Goal: Book appointment/travel/reservation

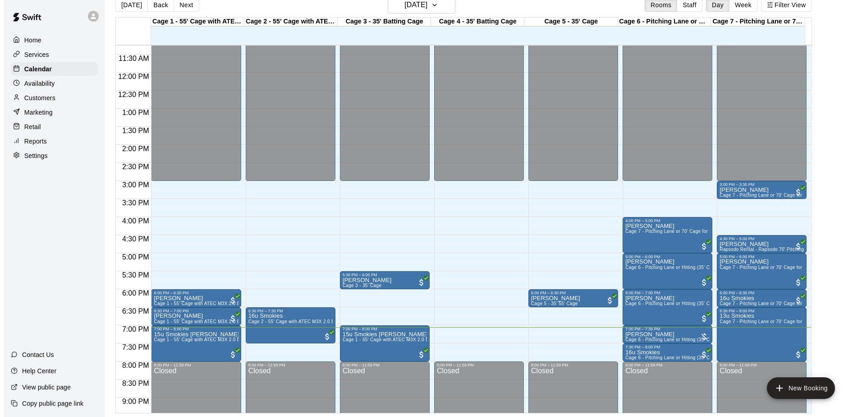
scroll to position [404, 0]
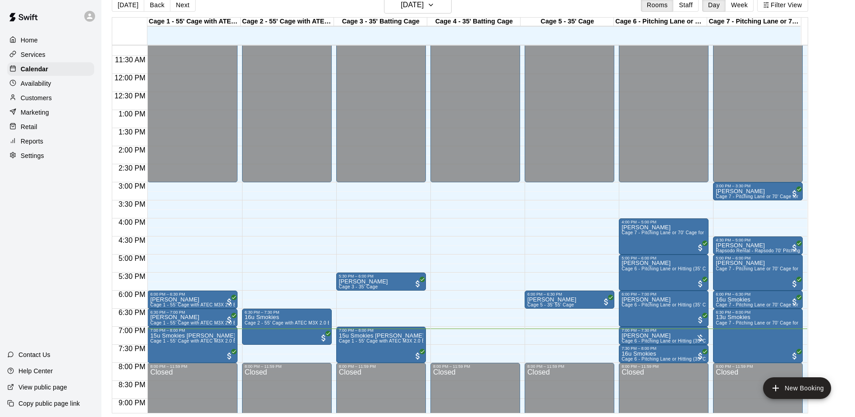
click at [815, 260] on div "[DATE] Back [DATE][DATE] Rooms Staff Day Week Filter View Cage 1 - 55' Cage wit…" at bounding box center [460, 204] width 710 height 417
drag, startPoint x: 817, startPoint y: 260, endPoint x: 829, endPoint y: 280, distance: 23.4
click at [829, 280] on main "[DATE] Back [DATE][DATE] Rooms Staff Day Week Filter View Cage 1 - 55' Cage wit…" at bounding box center [478, 204] width 747 height 417
click at [187, 10] on button "Next" at bounding box center [182, 5] width 25 height 14
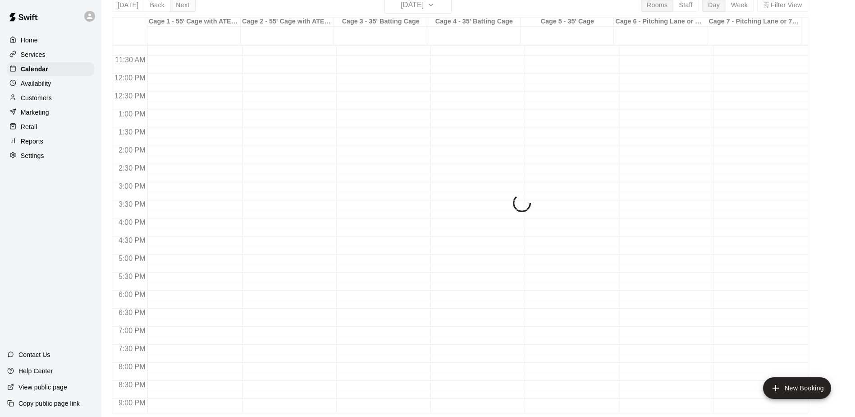
click at [187, 10] on div "[DATE] Back [DATE][DATE] Rooms Staff Day Week Filter View Cage 1 - 55' Cage wit…" at bounding box center [460, 204] width 696 height 417
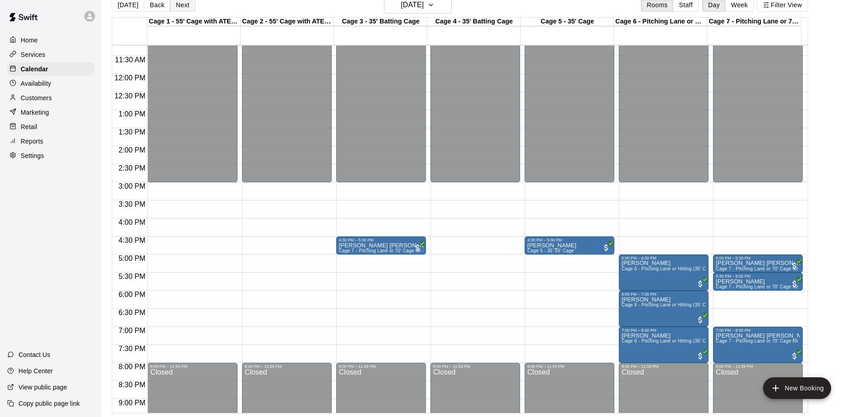
click at [187, 10] on button "Next" at bounding box center [182, 5] width 25 height 14
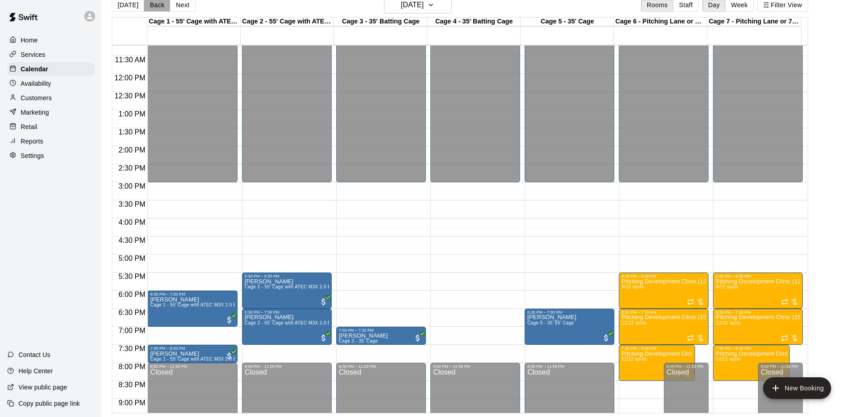
click at [159, 9] on button "Back" at bounding box center [157, 5] width 27 height 14
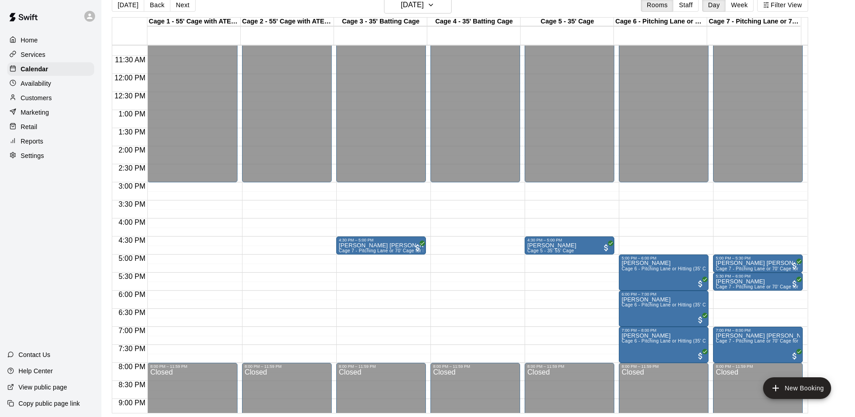
click at [733, 291] on div "12:00 AM – 3:00 PM Closed 5:00 PM – 5:30 PM Adkin [PERSON_NAME] Cage 7 - [GEOGR…" at bounding box center [758, 74] width 90 height 866
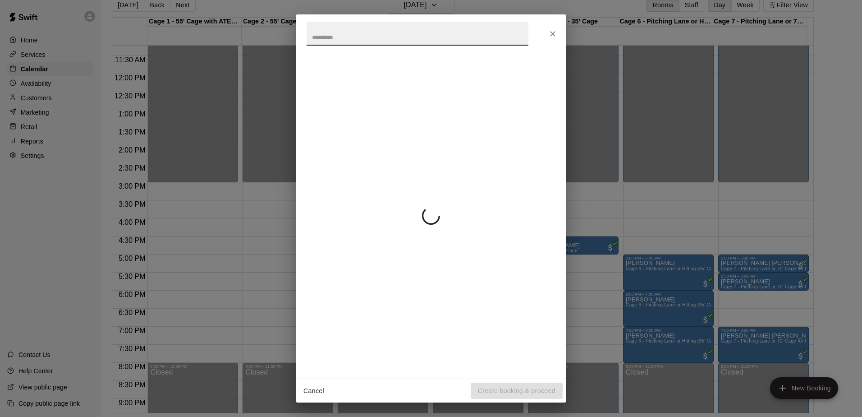
click at [545, 37] on button "Close" at bounding box center [553, 34] width 16 height 16
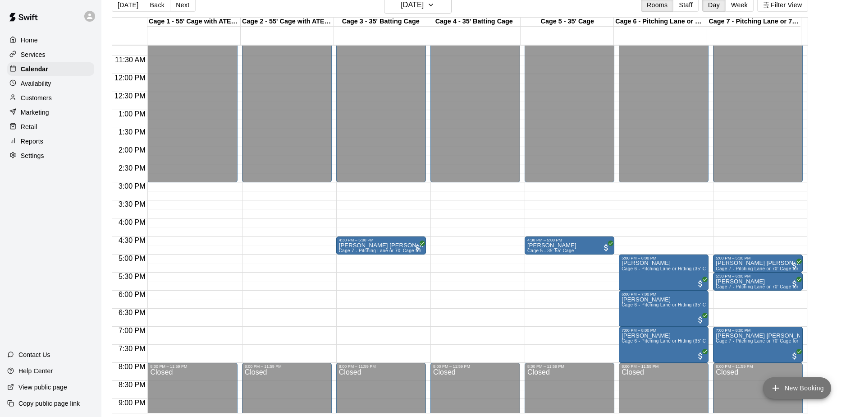
click at [811, 385] on button "New Booking" at bounding box center [797, 388] width 68 height 22
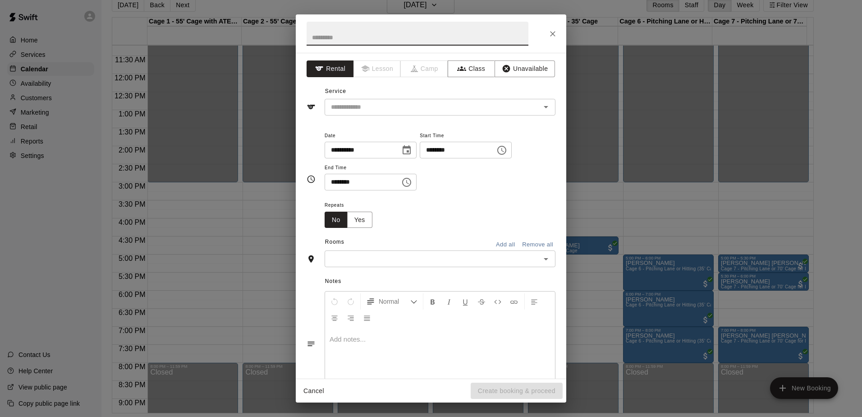
click at [506, 149] on icon "Choose time, selected time is 2:00 PM" at bounding box center [501, 150] width 9 height 9
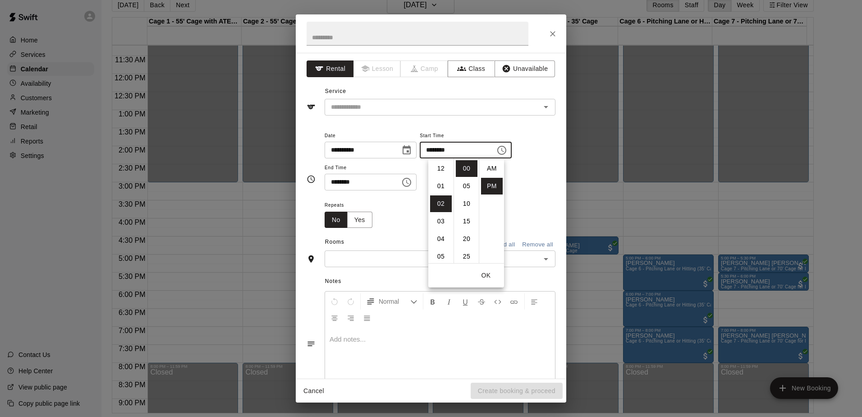
scroll to position [16, 0]
click at [437, 235] on li "06" at bounding box center [441, 238] width 22 height 17
type input "********"
click at [411, 183] on icon "Choose time, selected time is 2:30 PM" at bounding box center [406, 182] width 9 height 9
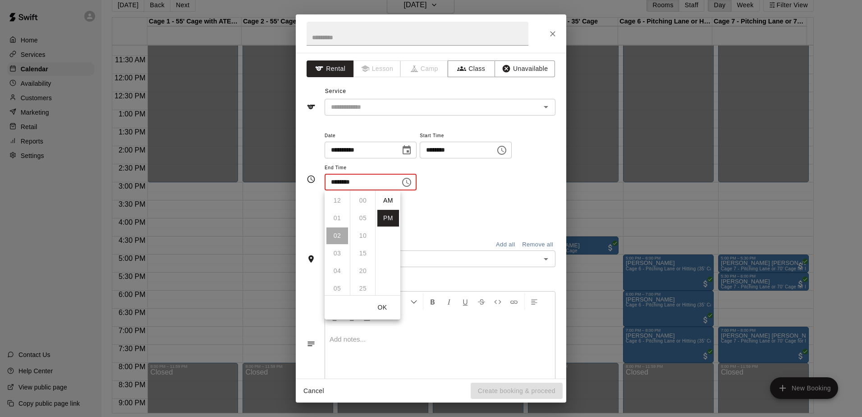
scroll to position [16, 0]
click at [332, 282] on li "07" at bounding box center [337, 288] width 22 height 17
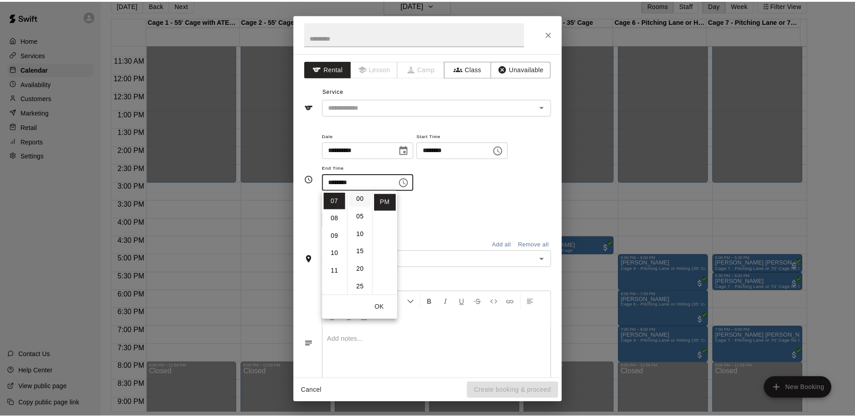
scroll to position [0, 0]
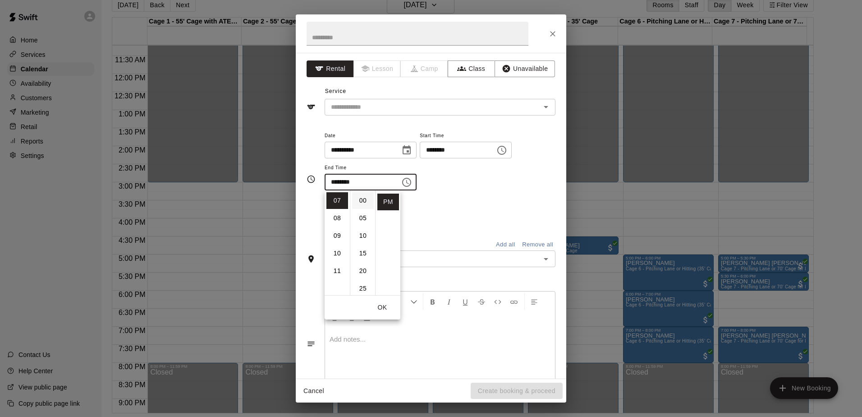
click at [358, 200] on li "00" at bounding box center [363, 200] width 22 height 17
type input "********"
click at [447, 203] on div "Repeats No Yes" at bounding box center [440, 213] width 231 height 28
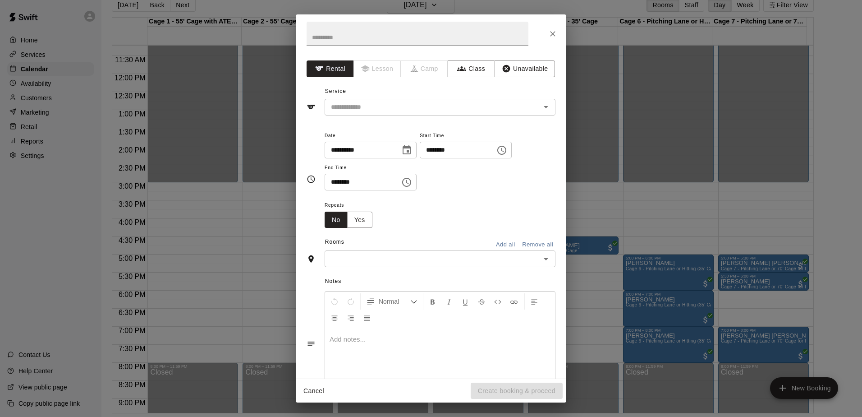
click at [444, 117] on div "**********" at bounding box center [431, 215] width 270 height 325
click at [448, 100] on div "​" at bounding box center [440, 107] width 231 height 17
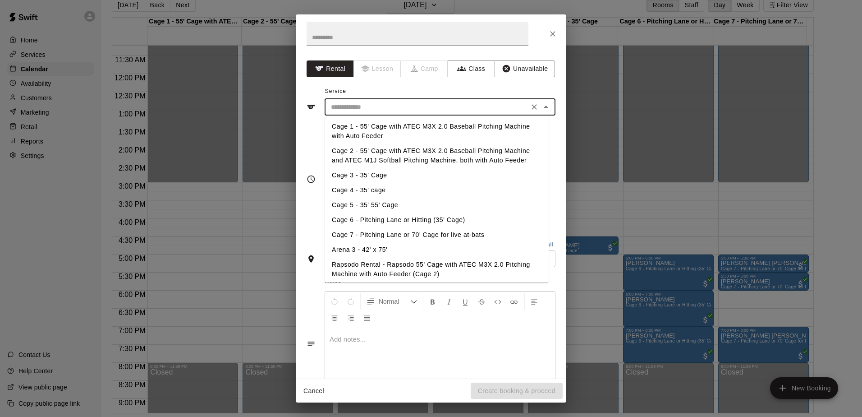
click at [400, 238] on li "Cage 7 - Pitching Lane or 70' Cage for live at-bats" at bounding box center [437, 234] width 224 height 15
type input "**********"
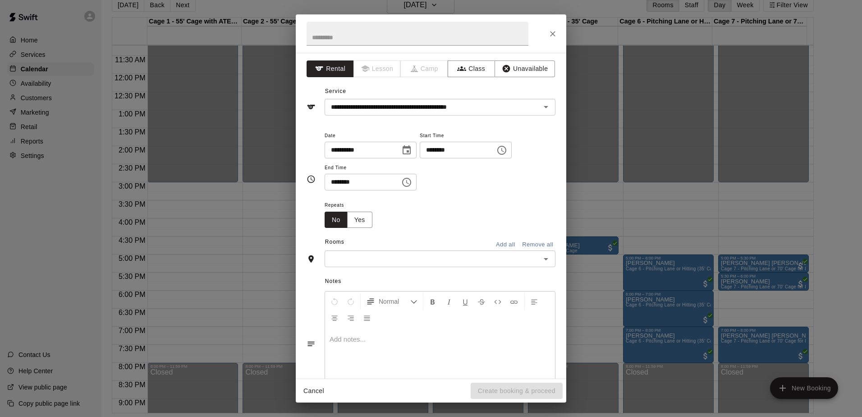
click at [449, 271] on div "Notes Normal Add notes..." at bounding box center [431, 336] width 249 height 138
click at [449, 255] on input "text" at bounding box center [432, 258] width 211 height 11
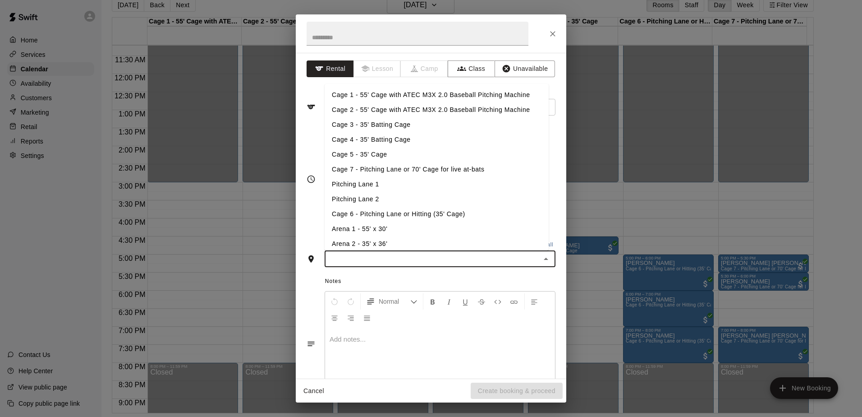
click at [421, 172] on li "Cage 7 - Pitching Lane or 70' Cage for live at-bats" at bounding box center [437, 169] width 224 height 15
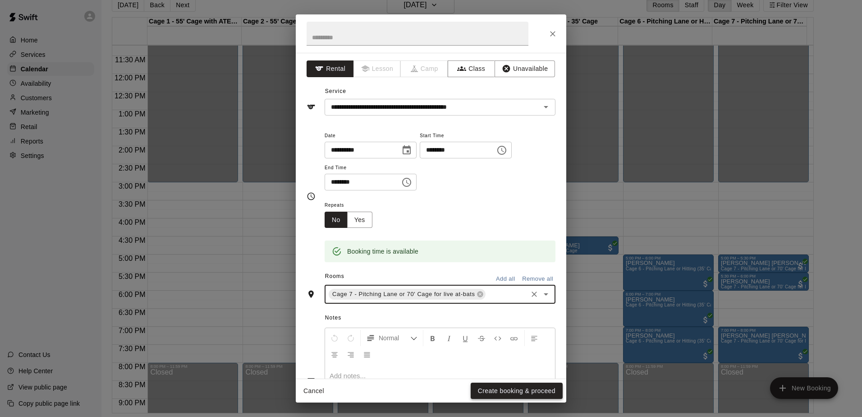
click at [507, 390] on button "Create booking & proceed" at bounding box center [517, 390] width 92 height 17
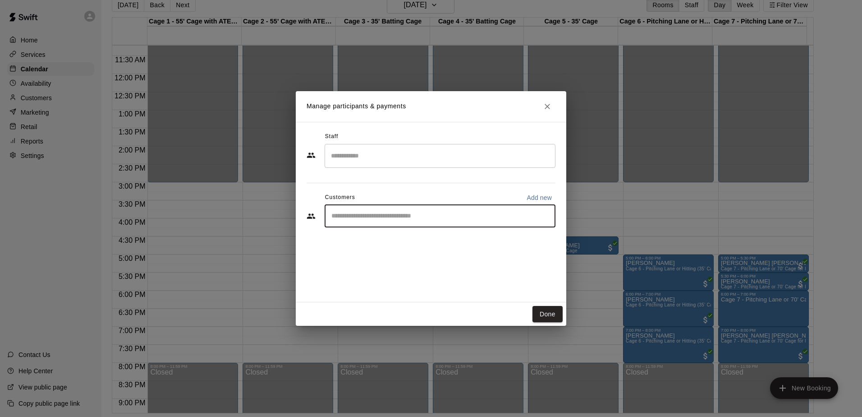
click at [406, 216] on input "Start typing to search customers..." at bounding box center [440, 215] width 223 height 9
type input "**********"
click at [465, 232] on div "Adkin" at bounding box center [475, 236] width 21 height 9
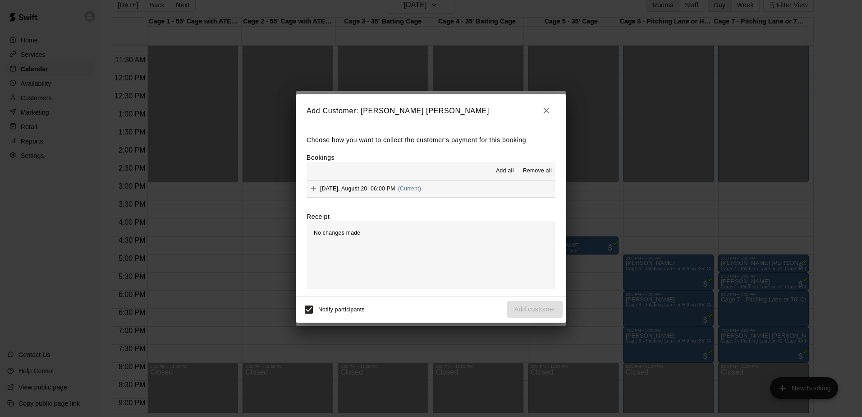
click at [512, 171] on span "Add all" at bounding box center [505, 170] width 18 height 9
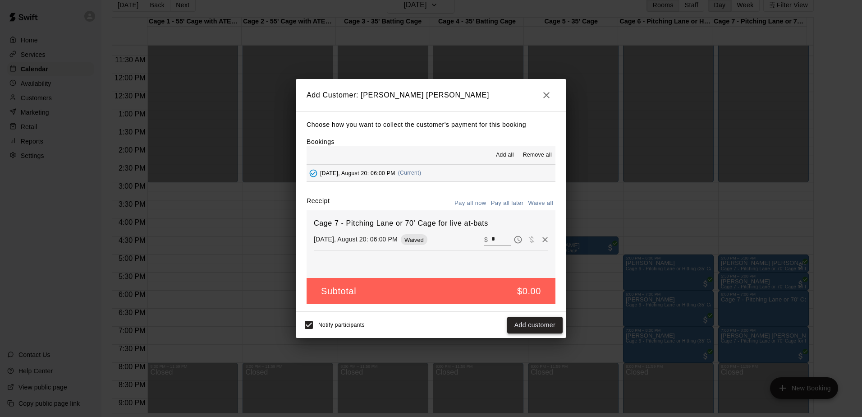
click at [530, 322] on button "Add customer" at bounding box center [534, 324] width 55 height 17
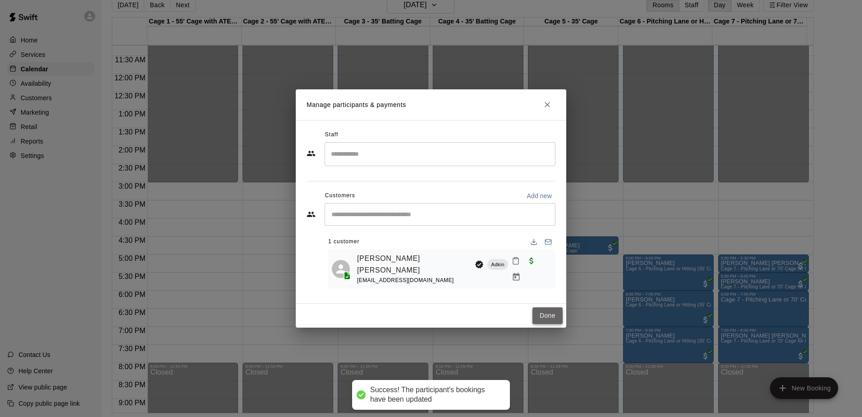
click at [552, 316] on button "Done" at bounding box center [547, 315] width 30 height 17
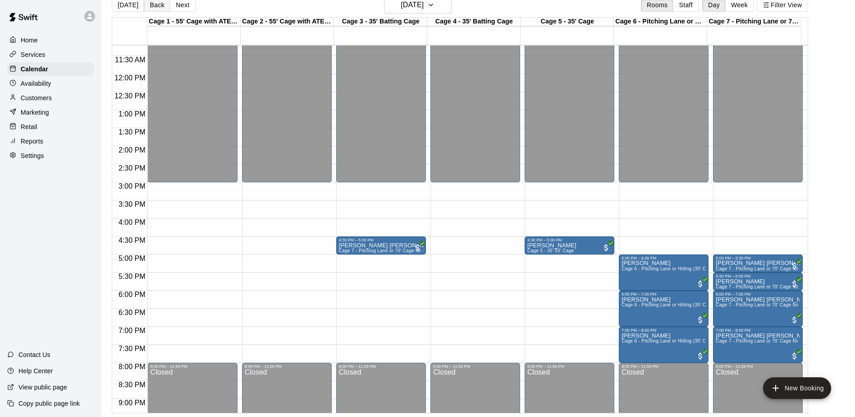
click at [155, 5] on button "Back" at bounding box center [157, 5] width 27 height 14
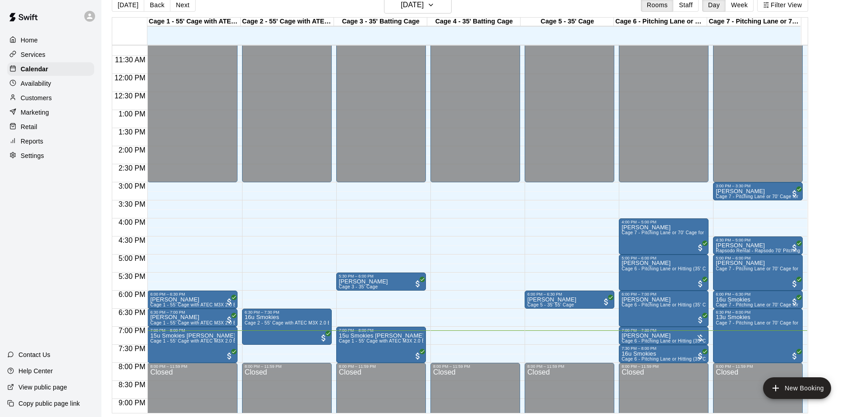
click at [30, 208] on div "Home Services Calendar Availability Customers Marketing Retail Reports Settings…" at bounding box center [50, 208] width 101 height 417
click at [52, 226] on div "Home Services Calendar Availability Customers Marketing Retail Reports Settings…" at bounding box center [50, 208] width 101 height 417
drag, startPoint x: 56, startPoint y: 222, endPoint x: 46, endPoint y: 202, distance: 22.2
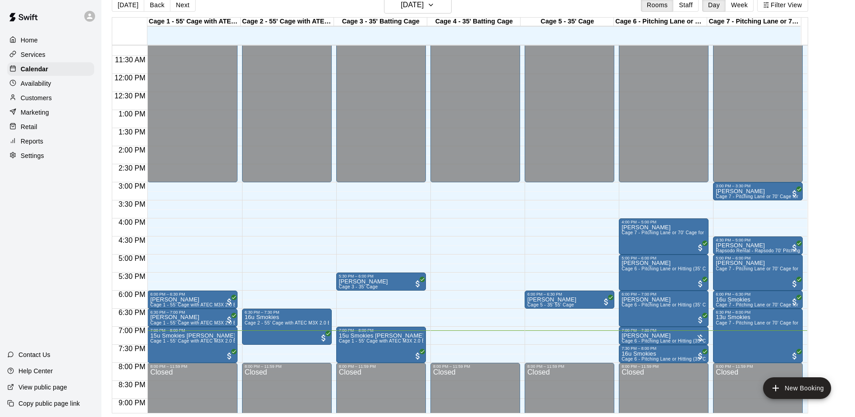
click at [46, 202] on div "Home Services Calendar Availability Customers Marketing Retail Reports Settings…" at bounding box center [50, 208] width 101 height 417
click at [50, 196] on div "Home Services Calendar Availability Customers Marketing Retail Reports Settings…" at bounding box center [50, 208] width 101 height 417
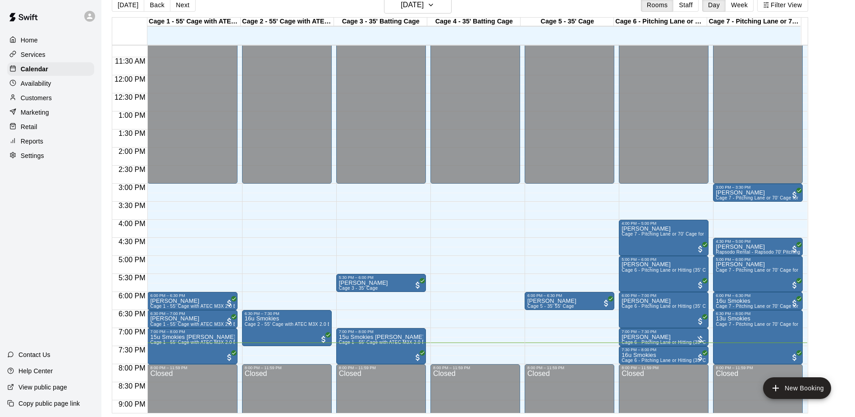
scroll to position [449, 0]
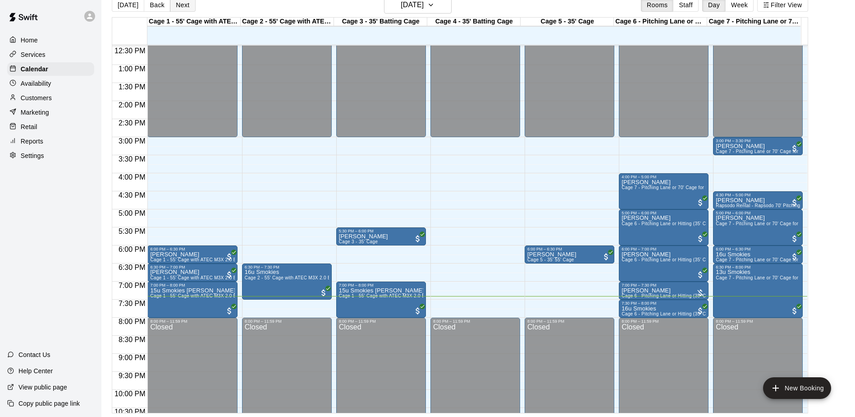
click at [180, 2] on button "Next" at bounding box center [182, 5] width 25 height 14
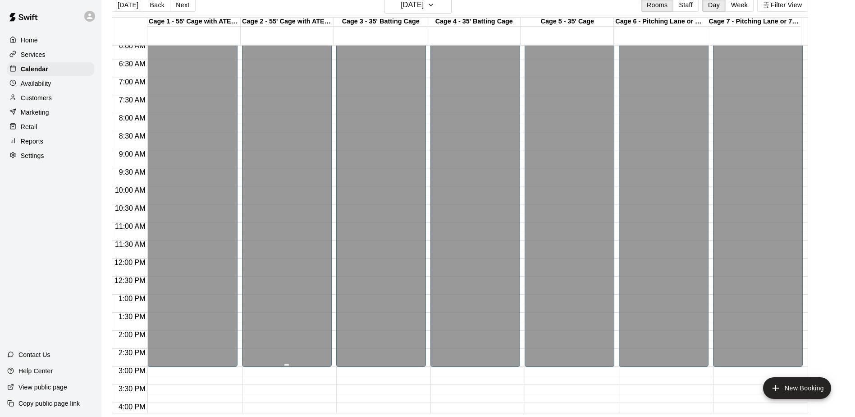
scroll to position [225, 0]
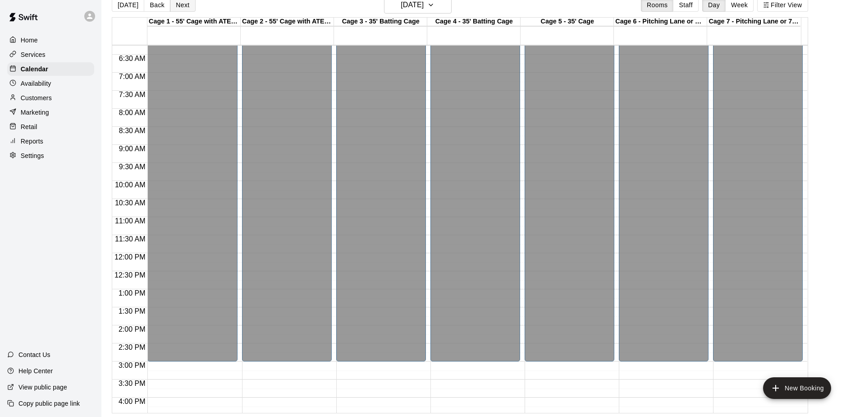
click at [185, 5] on button "Next" at bounding box center [182, 5] width 25 height 14
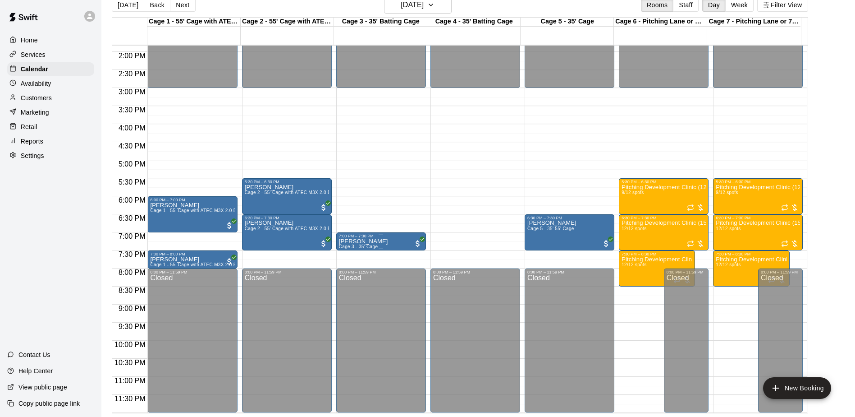
scroll to position [499, 0]
click at [155, 4] on button "Back" at bounding box center [157, 5] width 27 height 14
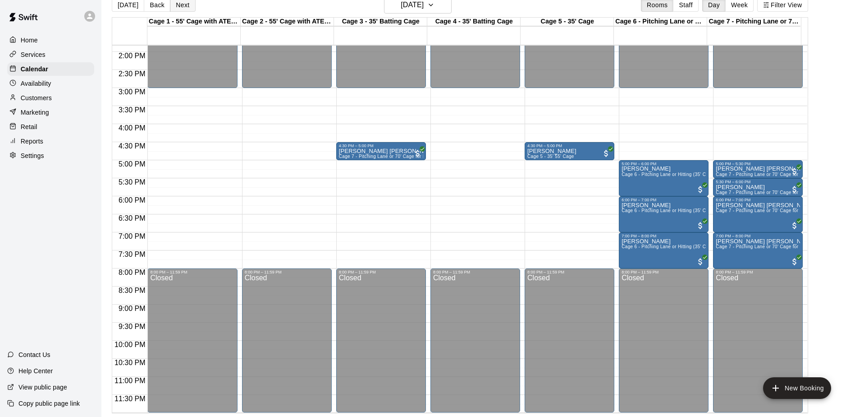
click at [183, 8] on button "Next" at bounding box center [182, 5] width 25 height 14
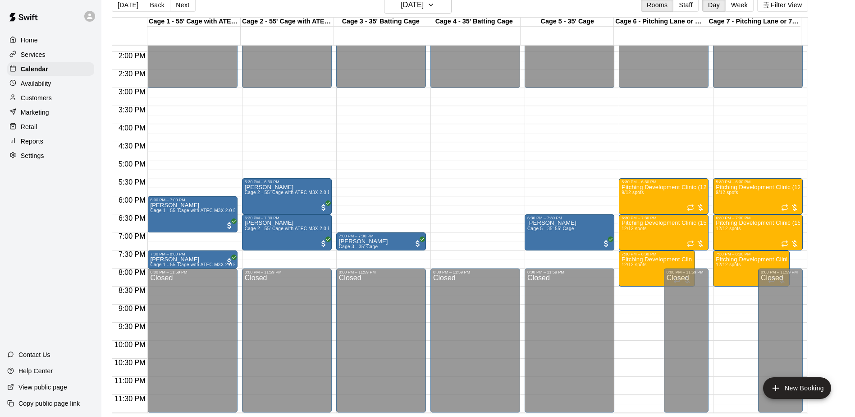
click at [183, 8] on button "Next" at bounding box center [182, 5] width 25 height 14
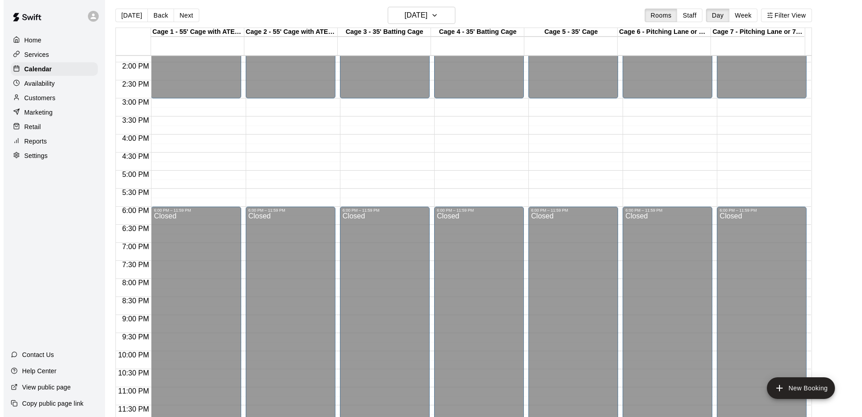
scroll to position [0, 0]
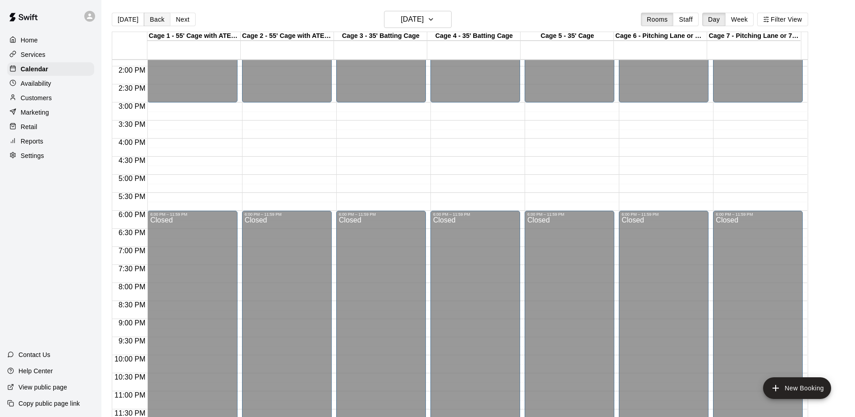
click at [156, 19] on button "Back" at bounding box center [157, 20] width 27 height 14
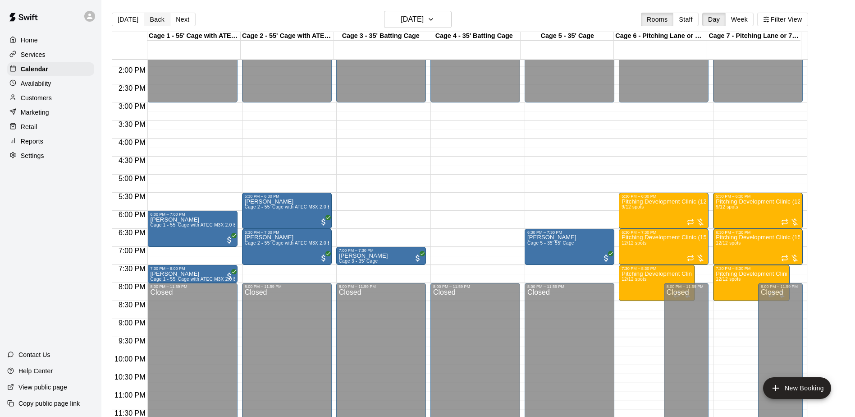
click at [153, 19] on button "Back" at bounding box center [157, 20] width 27 height 14
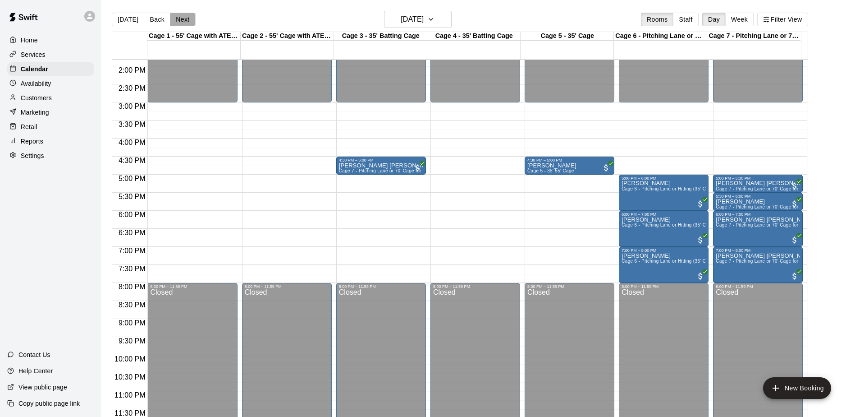
click at [184, 21] on button "Next" at bounding box center [182, 20] width 25 height 14
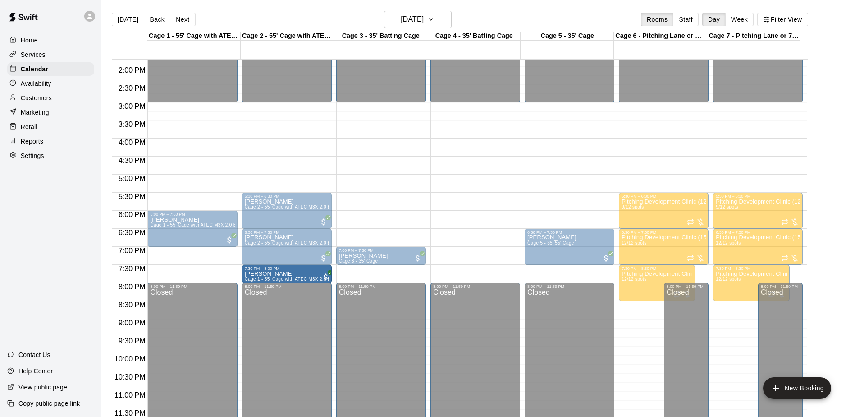
drag, startPoint x: 206, startPoint y: 271, endPoint x: 286, endPoint y: 275, distance: 80.8
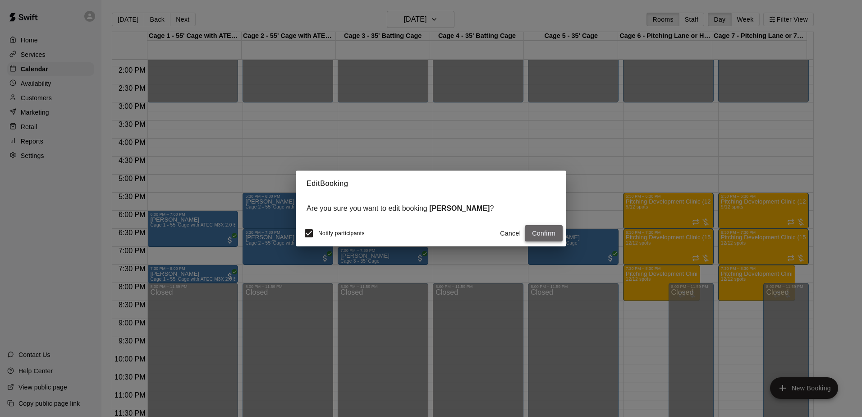
click at [548, 232] on button "Confirm" at bounding box center [544, 233] width 38 height 17
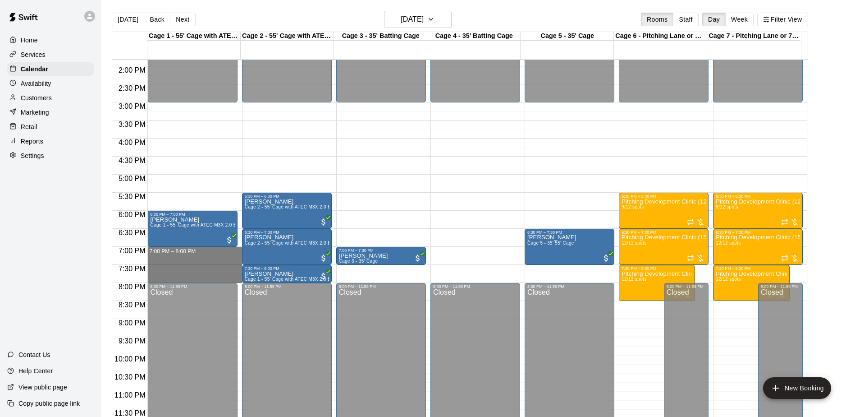
drag, startPoint x: 185, startPoint y: 250, endPoint x: 194, endPoint y: 278, distance: 29.9
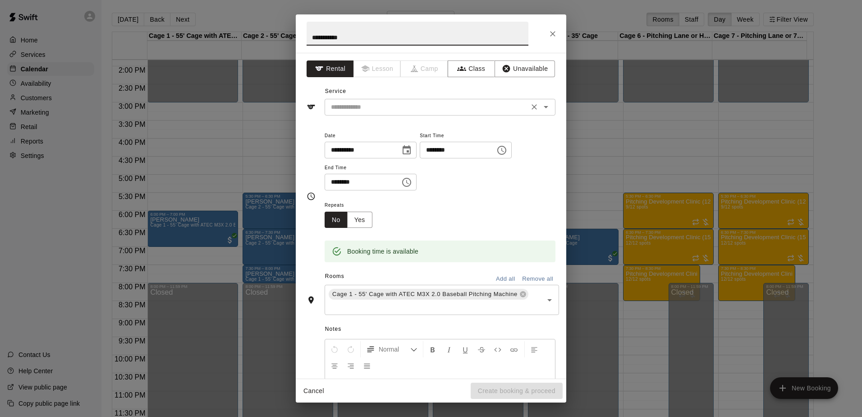
type input "**********"
click at [357, 105] on input "text" at bounding box center [426, 106] width 199 height 11
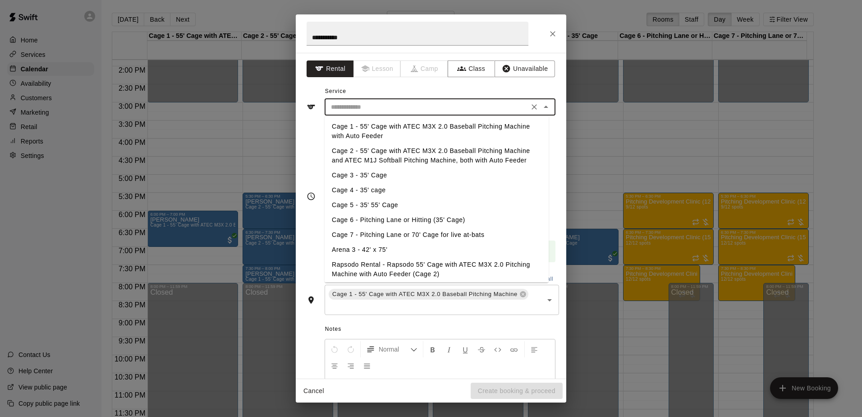
click at [390, 133] on li "Cage 1 - 55' Cage with ATEC M3X 2.0 Baseball Pitching Machine with Auto Feeder" at bounding box center [437, 131] width 224 height 24
type input "**********"
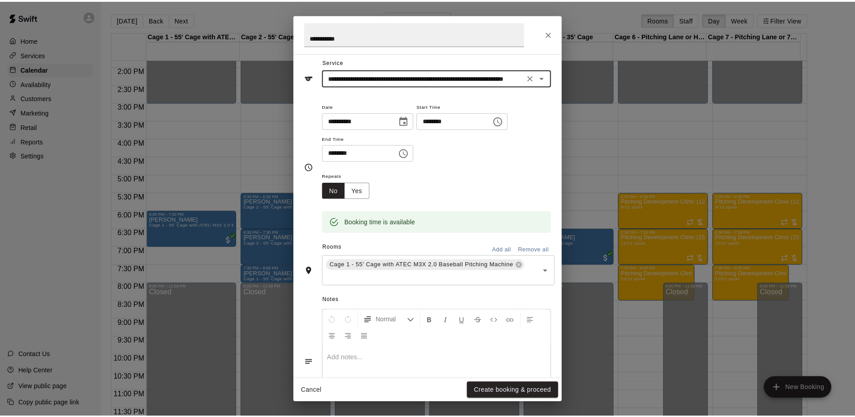
scroll to position [45, 0]
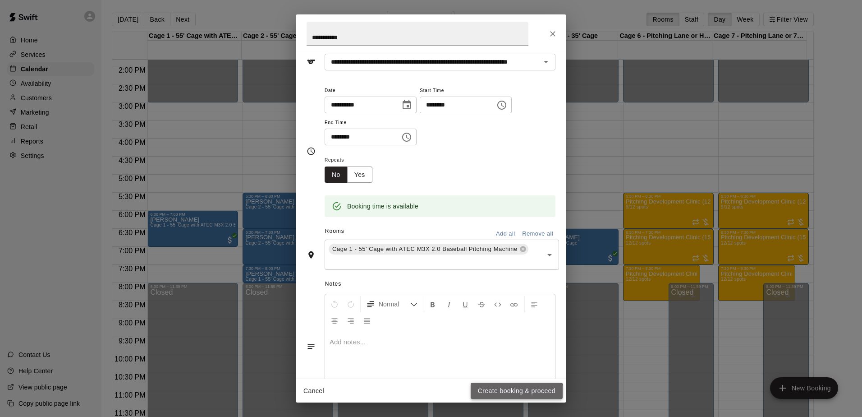
click at [516, 392] on button "Create booking & proceed" at bounding box center [517, 390] width 92 height 17
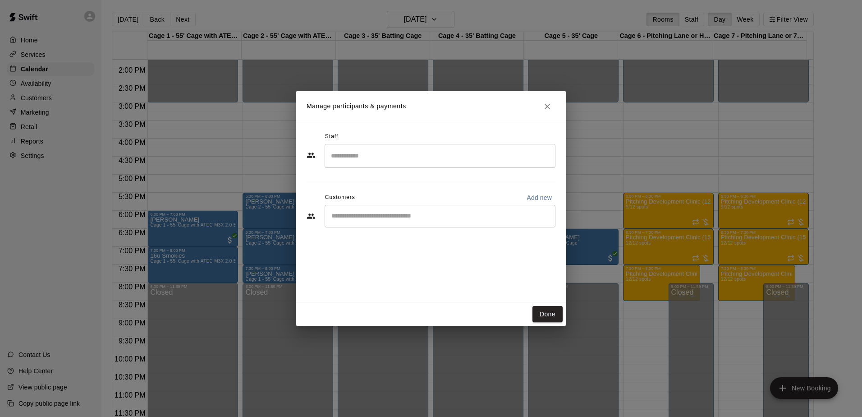
click at [412, 220] on input "Start typing to search customers..." at bounding box center [440, 215] width 223 height 9
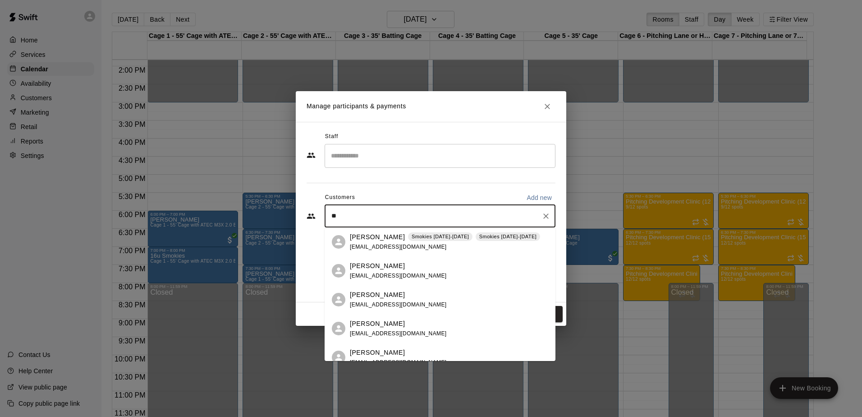
type input "***"
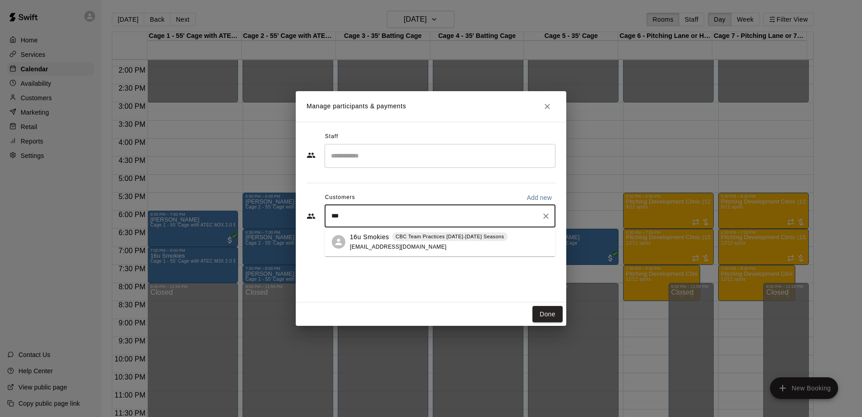
click at [434, 245] on div "16u Smokies CBC Team Practices [DATE]-[DATE] Seasons [EMAIL_ADDRESS][DOMAIN_NAM…" at bounding box center [429, 241] width 158 height 19
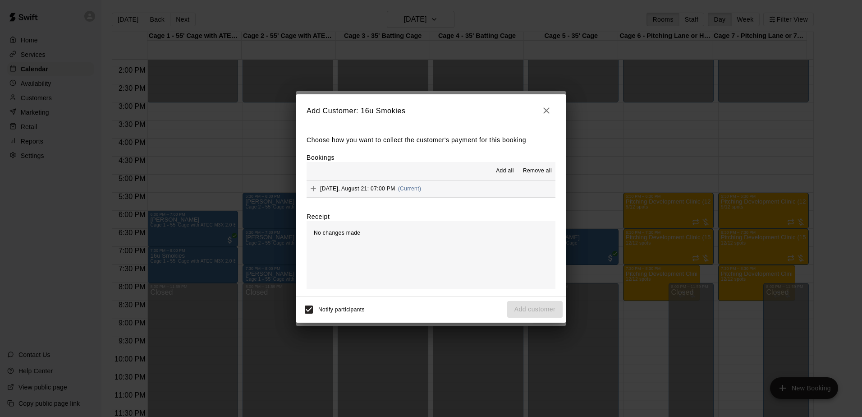
click at [462, 209] on div "Choose how you want to collect the customer's payment for this booking Bookings…" at bounding box center [431, 211] width 270 height 169
click at [449, 240] on div "No changes made" at bounding box center [431, 255] width 249 height 68
click at [412, 311] on div "Notify participants Add customer" at bounding box center [430, 309] width 263 height 19
click at [506, 190] on button "[DATE], August 21: 07:00 PM (Current)" at bounding box center [431, 188] width 249 height 17
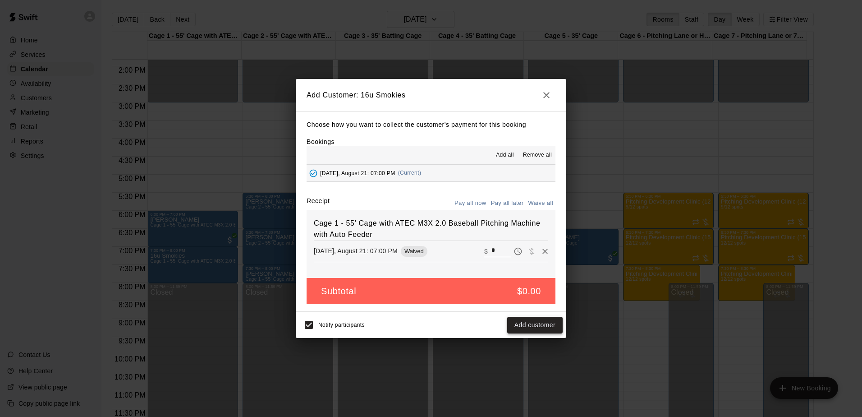
click at [541, 321] on button "Add customer" at bounding box center [534, 324] width 55 height 17
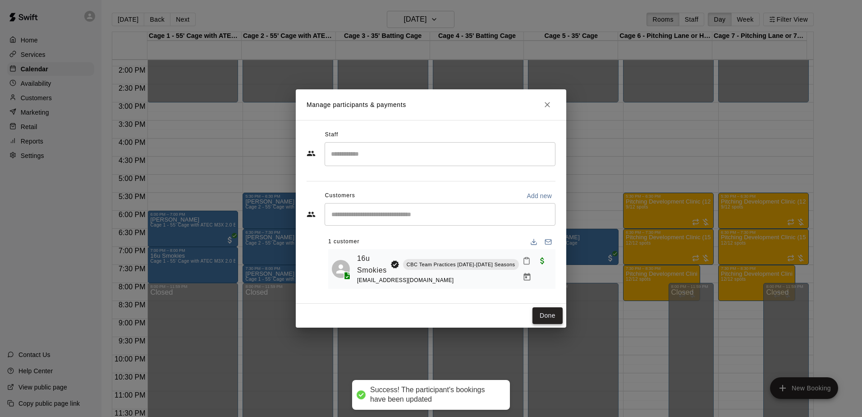
click at [547, 314] on button "Done" at bounding box center [547, 315] width 30 height 17
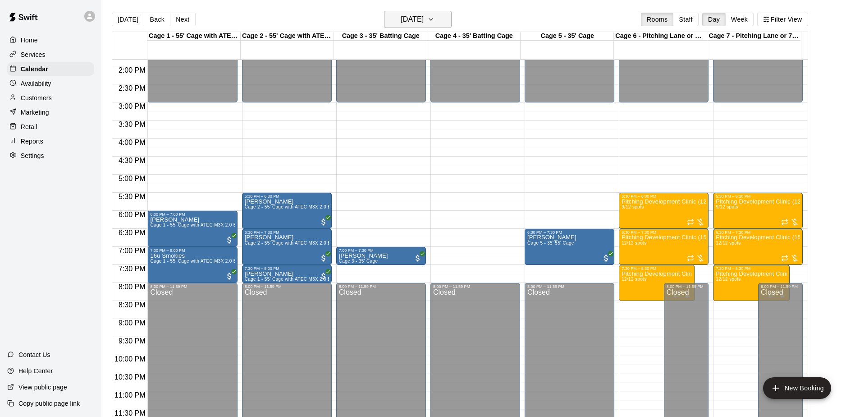
click at [424, 22] on h6 "[DATE]" at bounding box center [412, 19] width 23 height 13
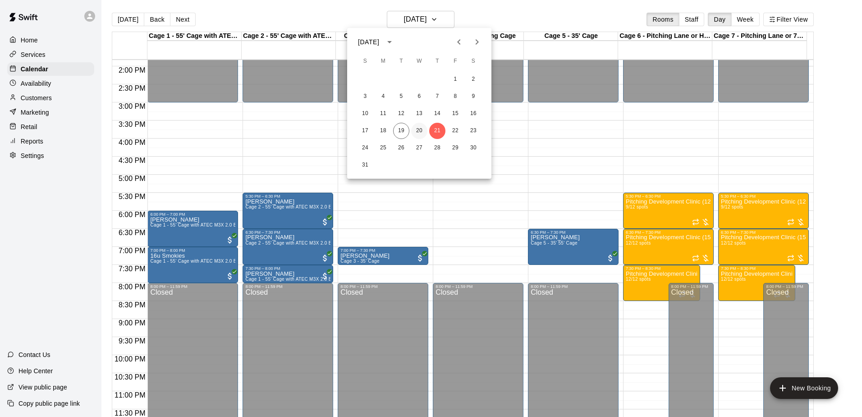
click at [419, 126] on button "20" at bounding box center [419, 131] width 16 height 16
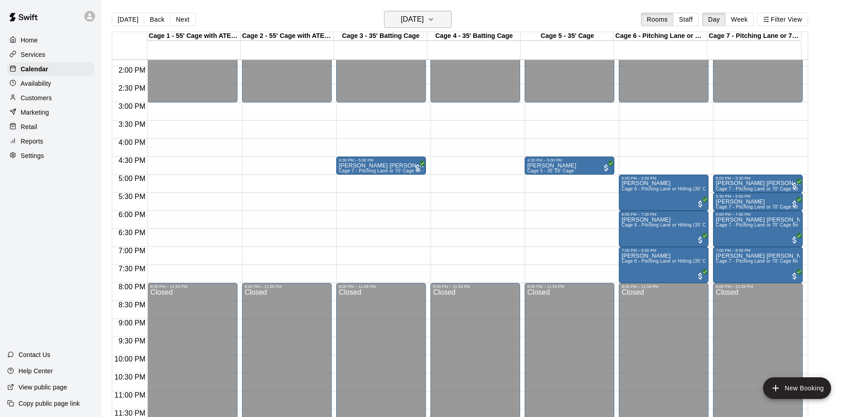
click at [424, 23] on h6 "[DATE]" at bounding box center [412, 19] width 23 height 13
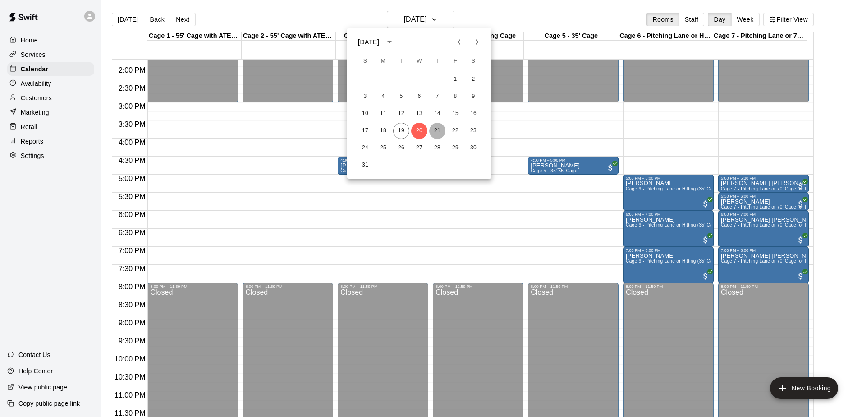
click at [440, 128] on button "21" at bounding box center [437, 131] width 16 height 16
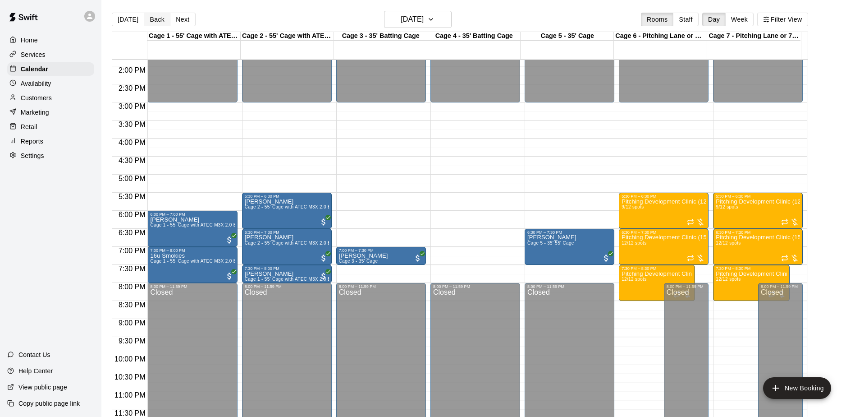
click at [152, 14] on button "Back" at bounding box center [157, 20] width 27 height 14
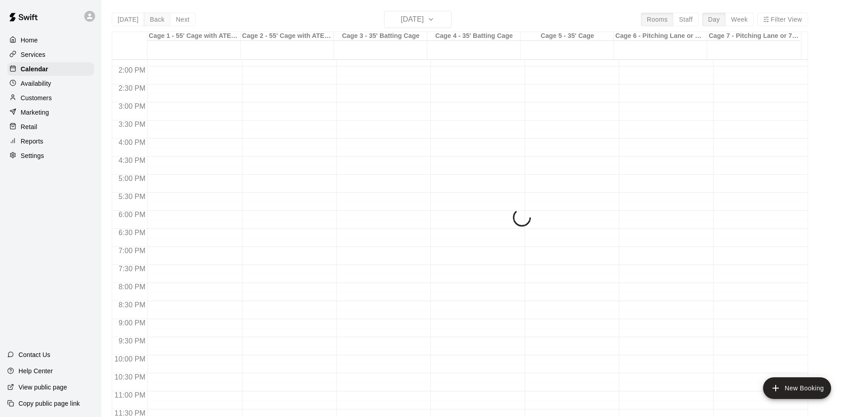
click at [152, 14] on div "[DATE] Back [DATE][DATE] Rooms Staff Day Week Filter View Cage 1 - 55' Cage wit…" at bounding box center [460, 219] width 696 height 417
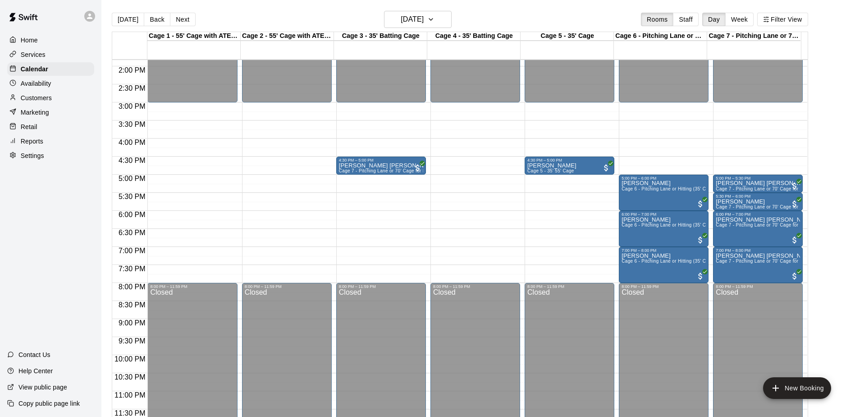
click at [154, 20] on button "Back" at bounding box center [157, 20] width 27 height 14
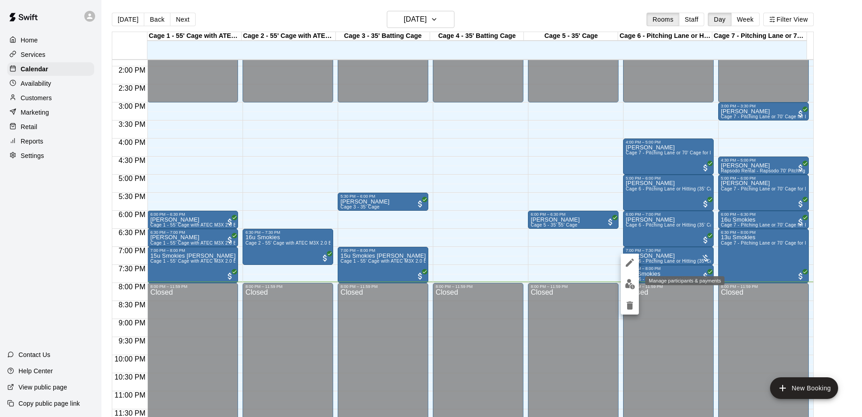
click at [628, 285] on img "edit" at bounding box center [630, 284] width 10 height 10
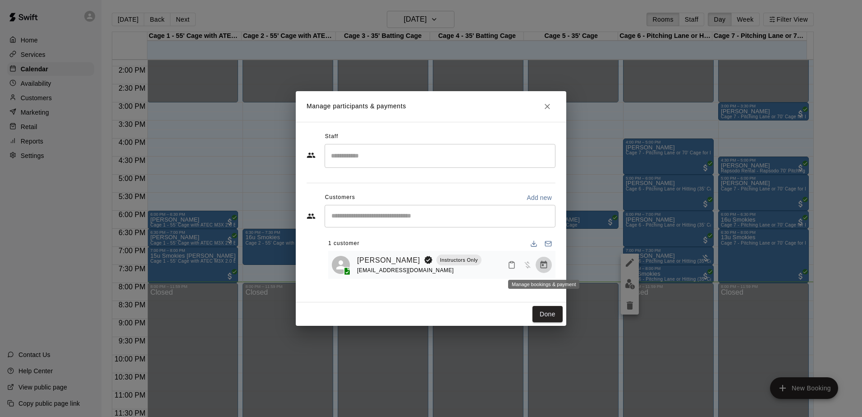
click at [542, 264] on icon "Manage bookings & payment" at bounding box center [544, 265] width 7 height 8
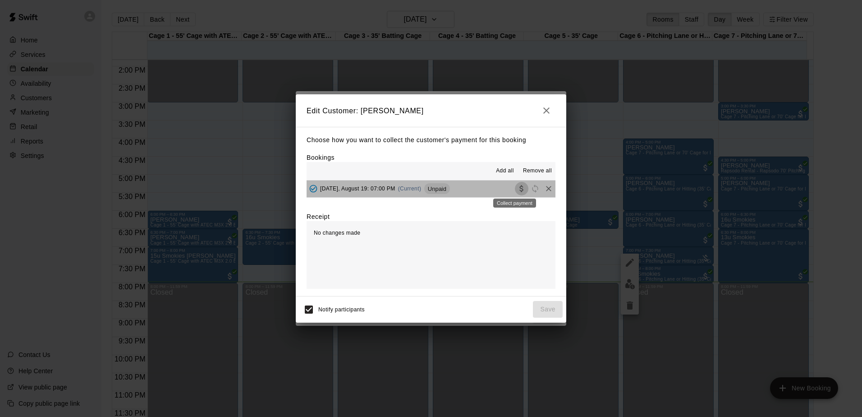
click at [518, 191] on icon "Collect payment" at bounding box center [521, 188] width 9 height 9
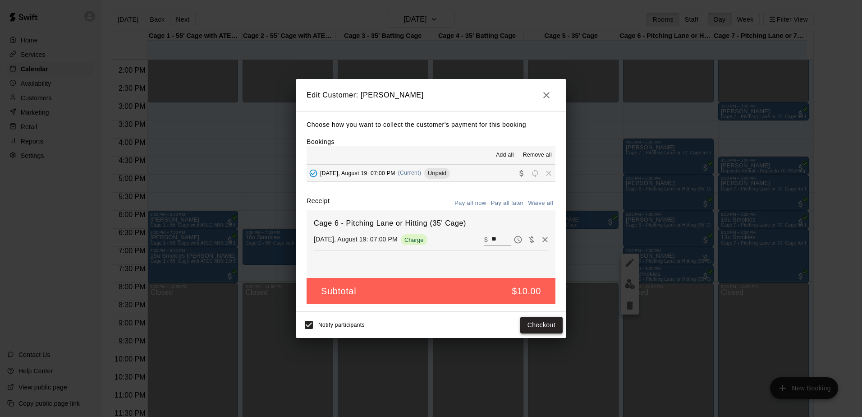
click at [537, 324] on button "Checkout" at bounding box center [541, 324] width 42 height 17
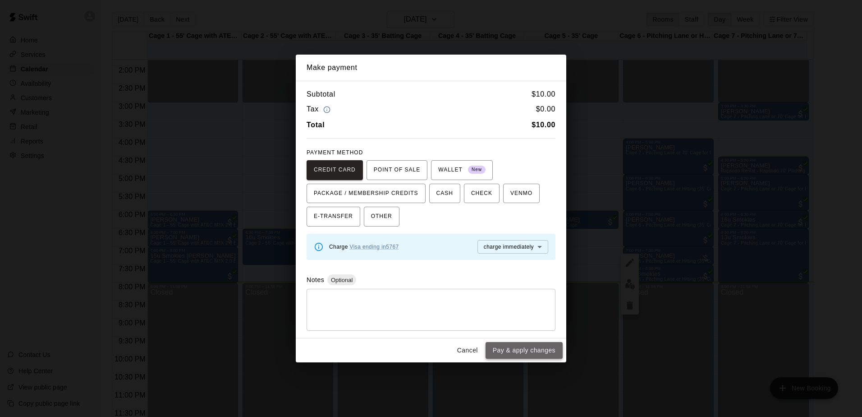
click at [525, 348] on button "Pay & apply changes" at bounding box center [524, 350] width 77 height 17
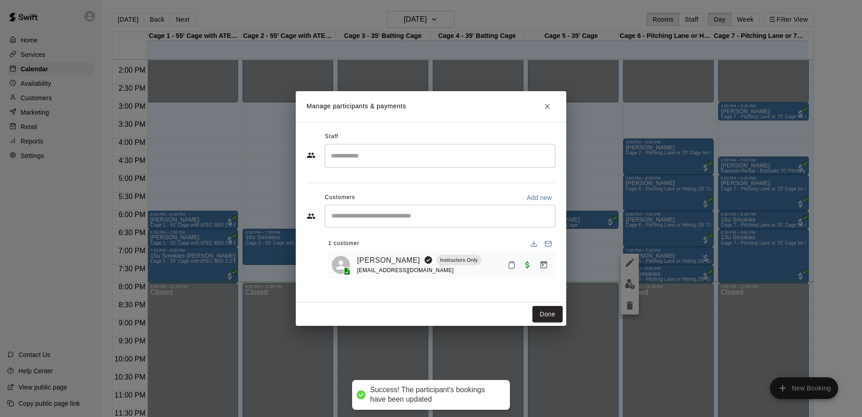
click at [550, 302] on div "Done" at bounding box center [431, 314] width 270 height 24
click at [547, 307] on button "Done" at bounding box center [547, 314] width 30 height 17
